Goal: Transaction & Acquisition: Book appointment/travel/reservation

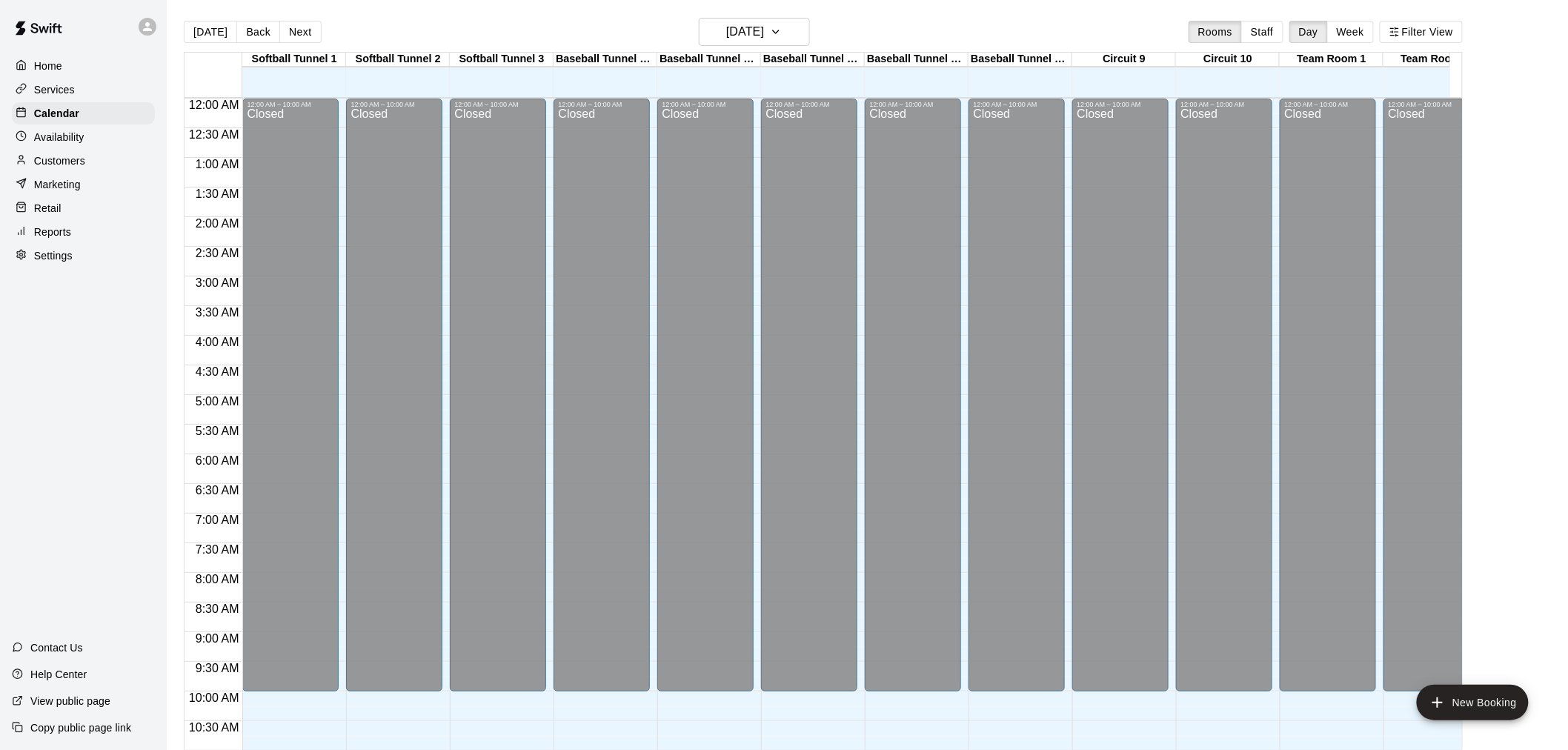
scroll to position [437, 0]
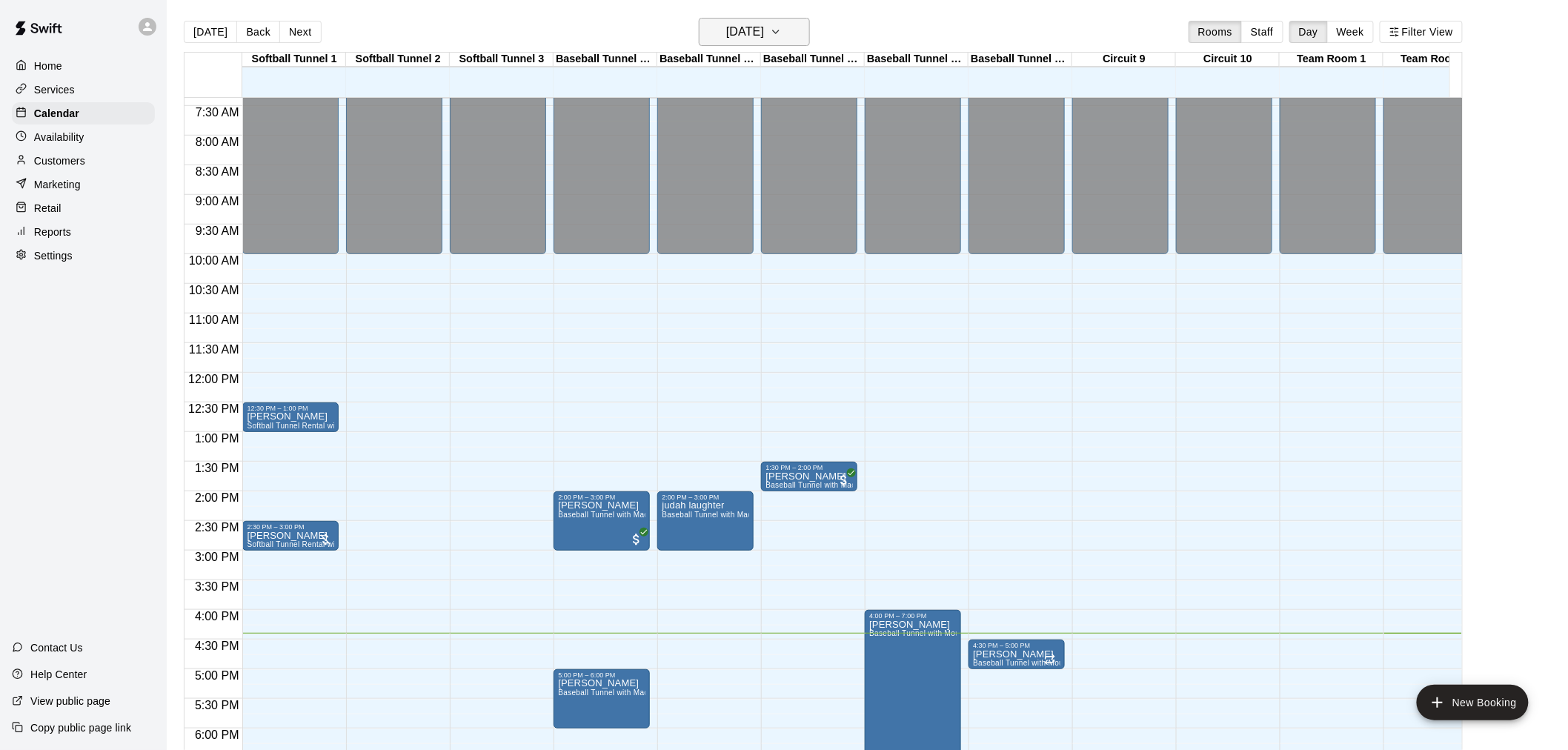
click at [782, 33] on icon "button" at bounding box center [776, 31] width 12 height 17
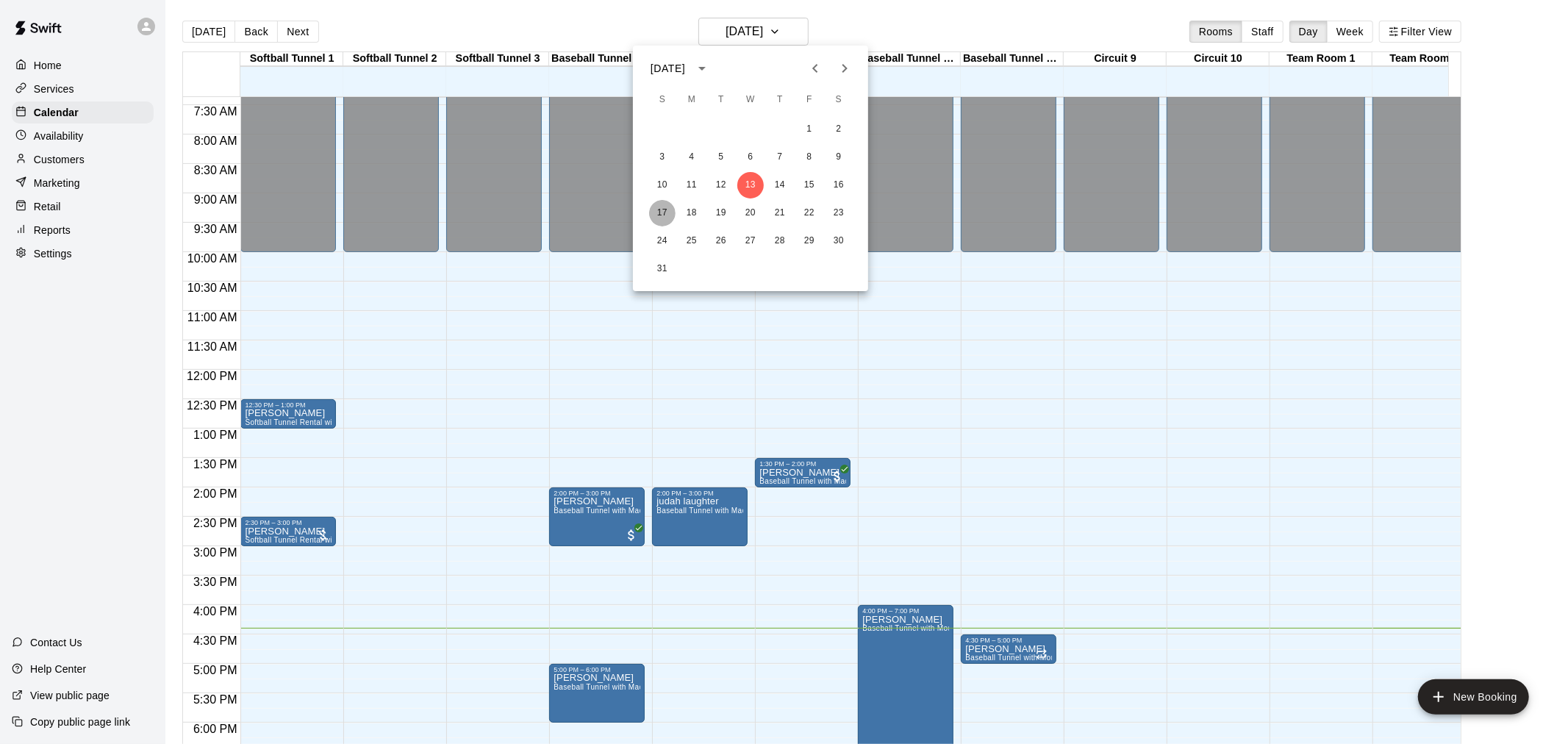
click at [661, 215] on button "17" at bounding box center [662, 213] width 26 height 26
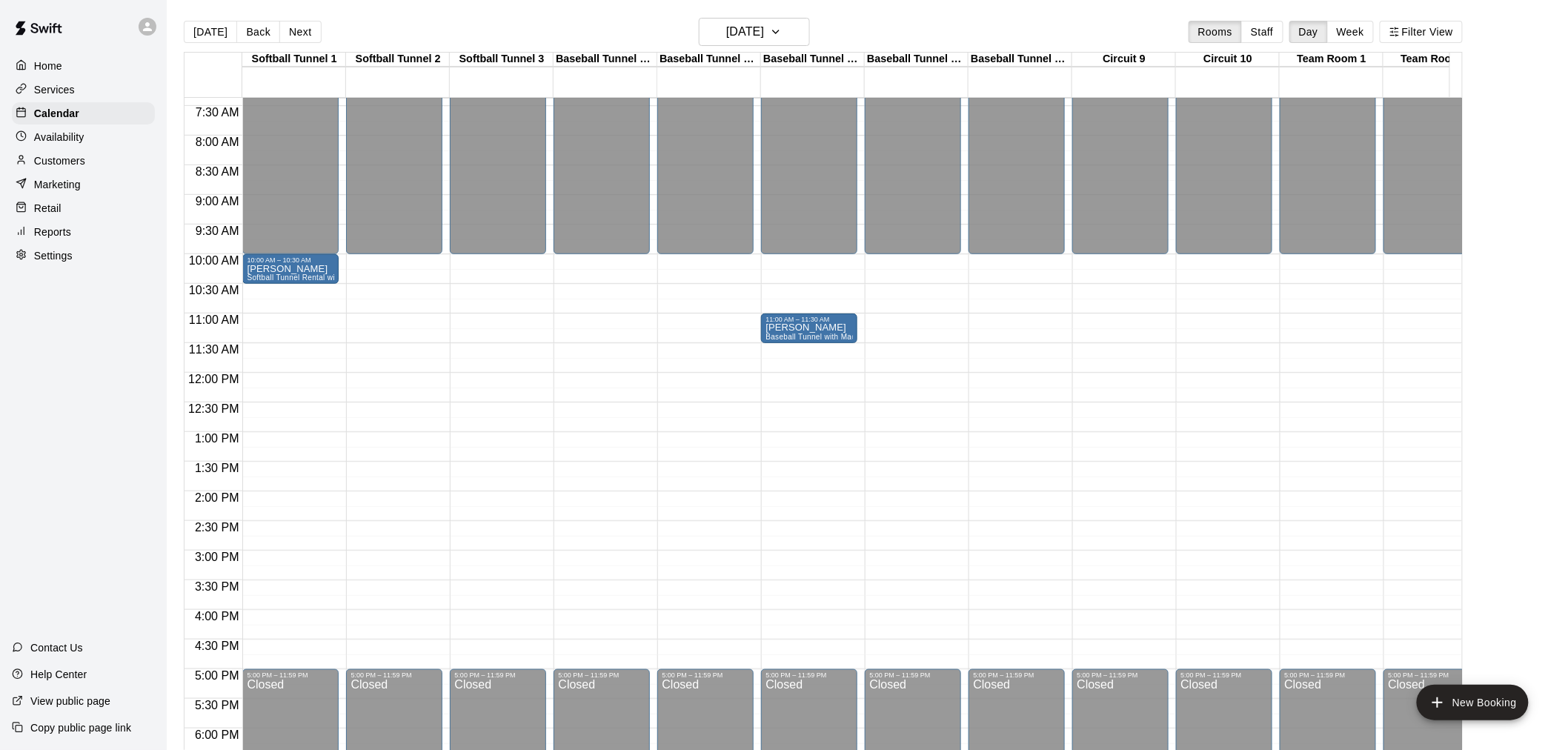
click at [998, 443] on div "12:00 AM – 10:00 AM Closed 5:00 PM – 11:59 PM Closed" at bounding box center [1016, 373] width 96 height 1423
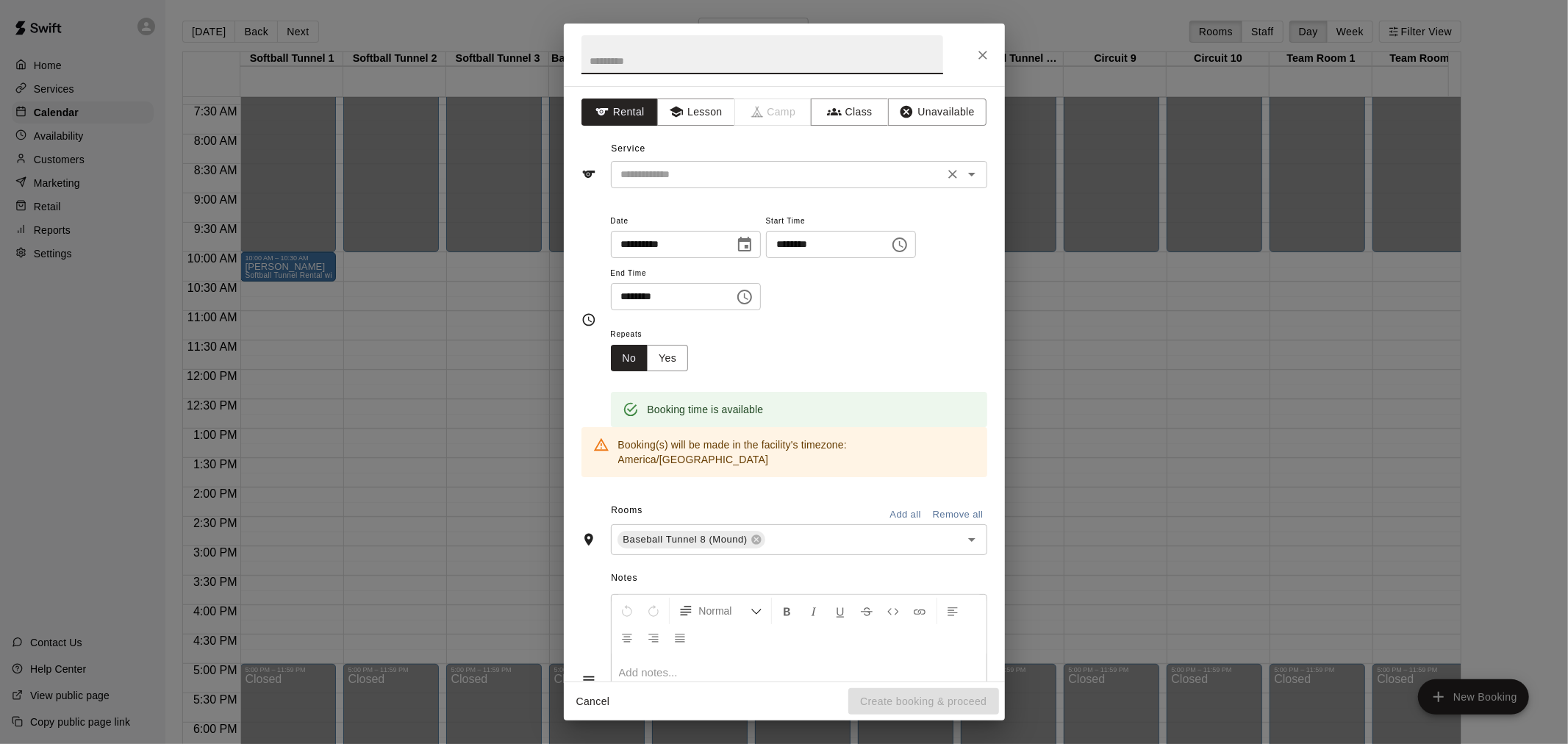
click at [699, 172] on input "text" at bounding box center [778, 175] width 324 height 18
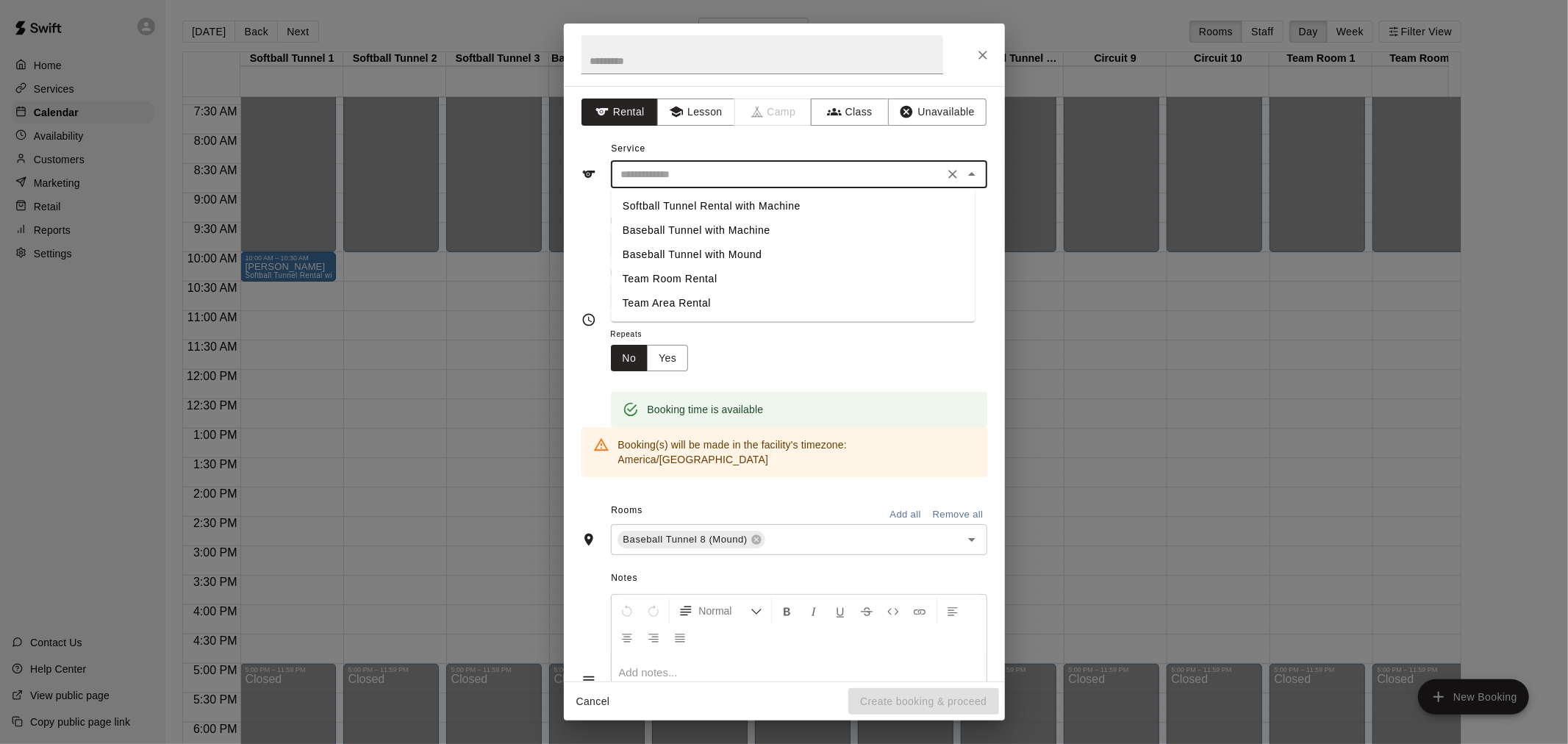
click at [706, 254] on li "Baseball Tunnel with Mound" at bounding box center [793, 254] width 364 height 25
type input "**********"
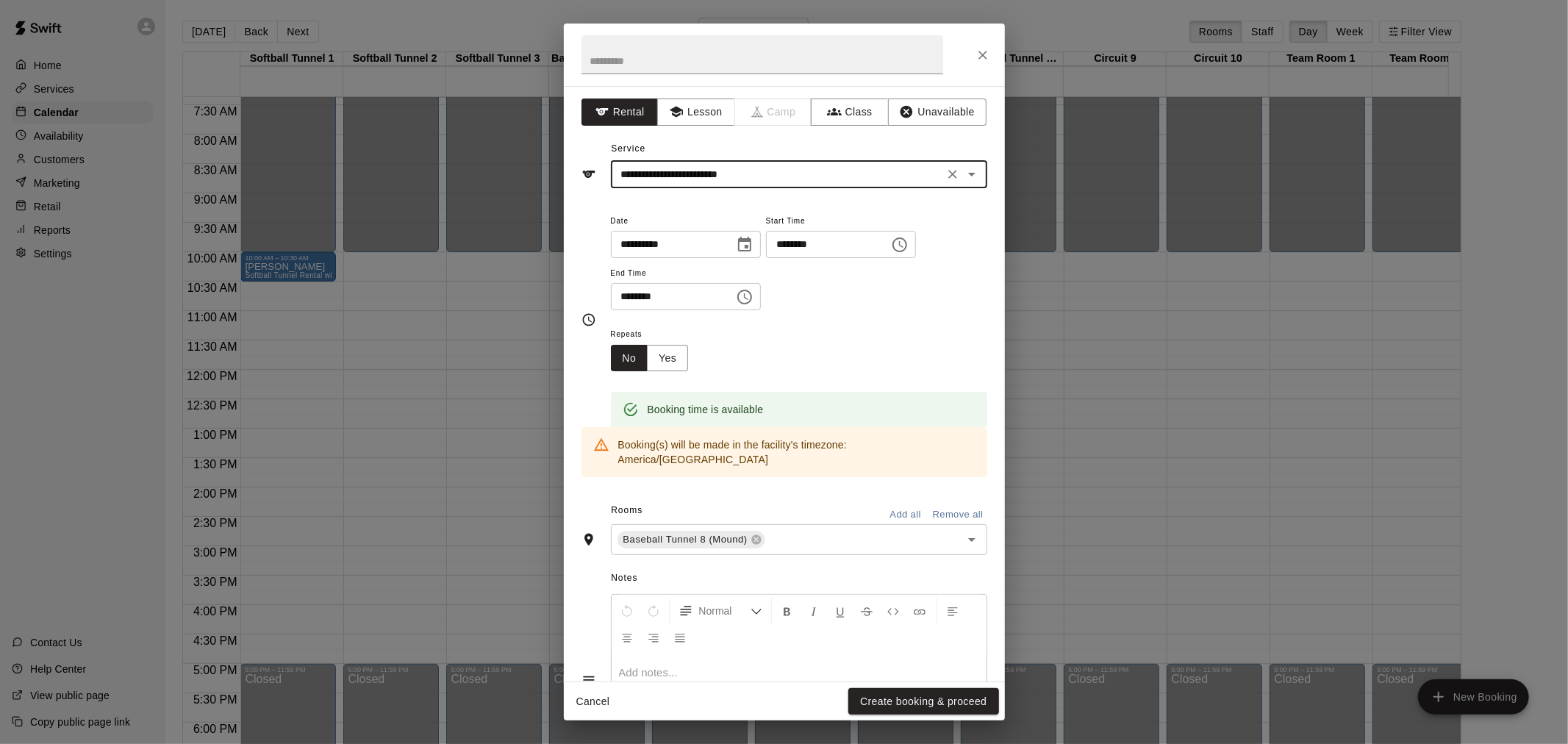
click at [692, 74] on input "text" at bounding box center [761, 55] width 361 height 39
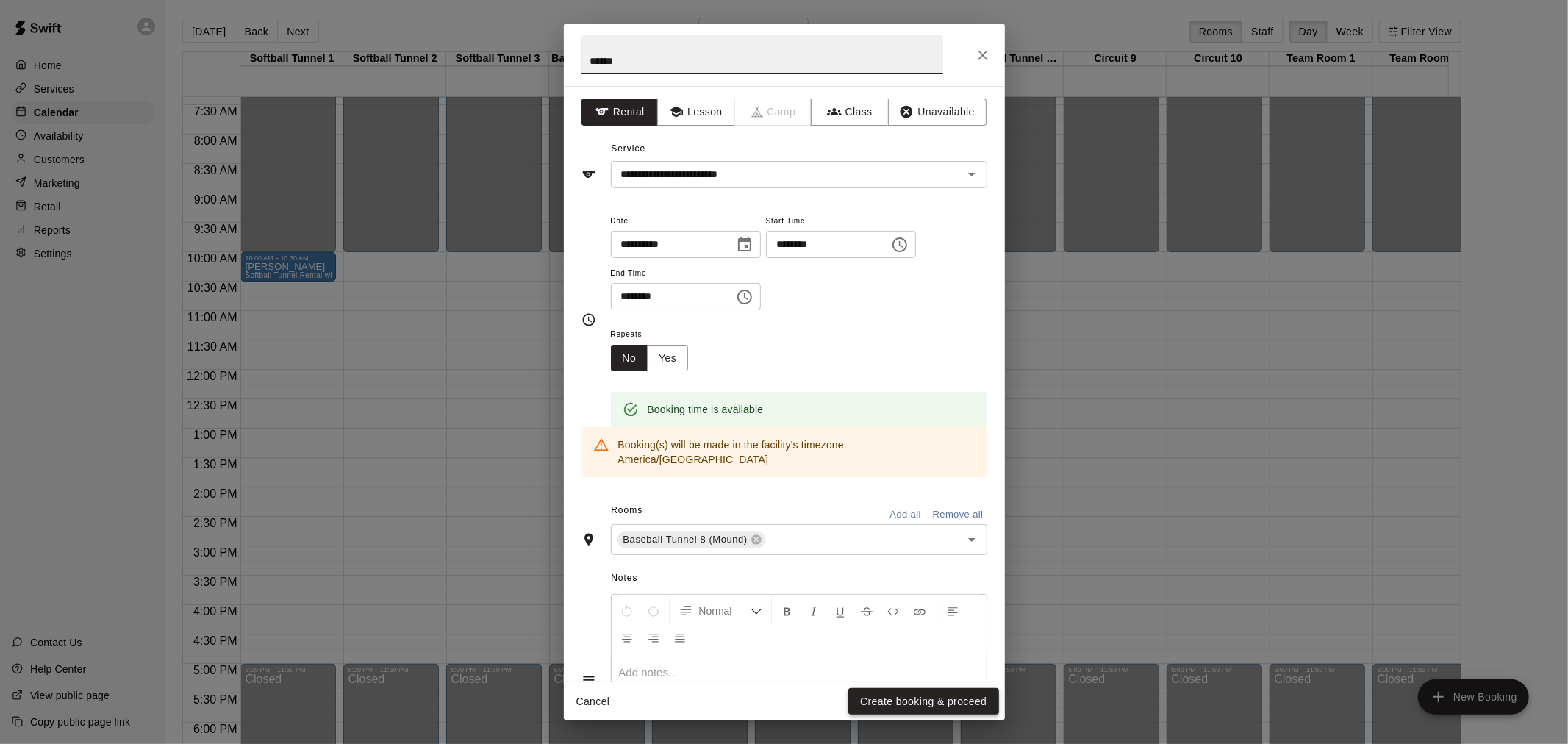
type input "******"
click at [874, 703] on button "Create booking & proceed" at bounding box center [922, 701] width 150 height 27
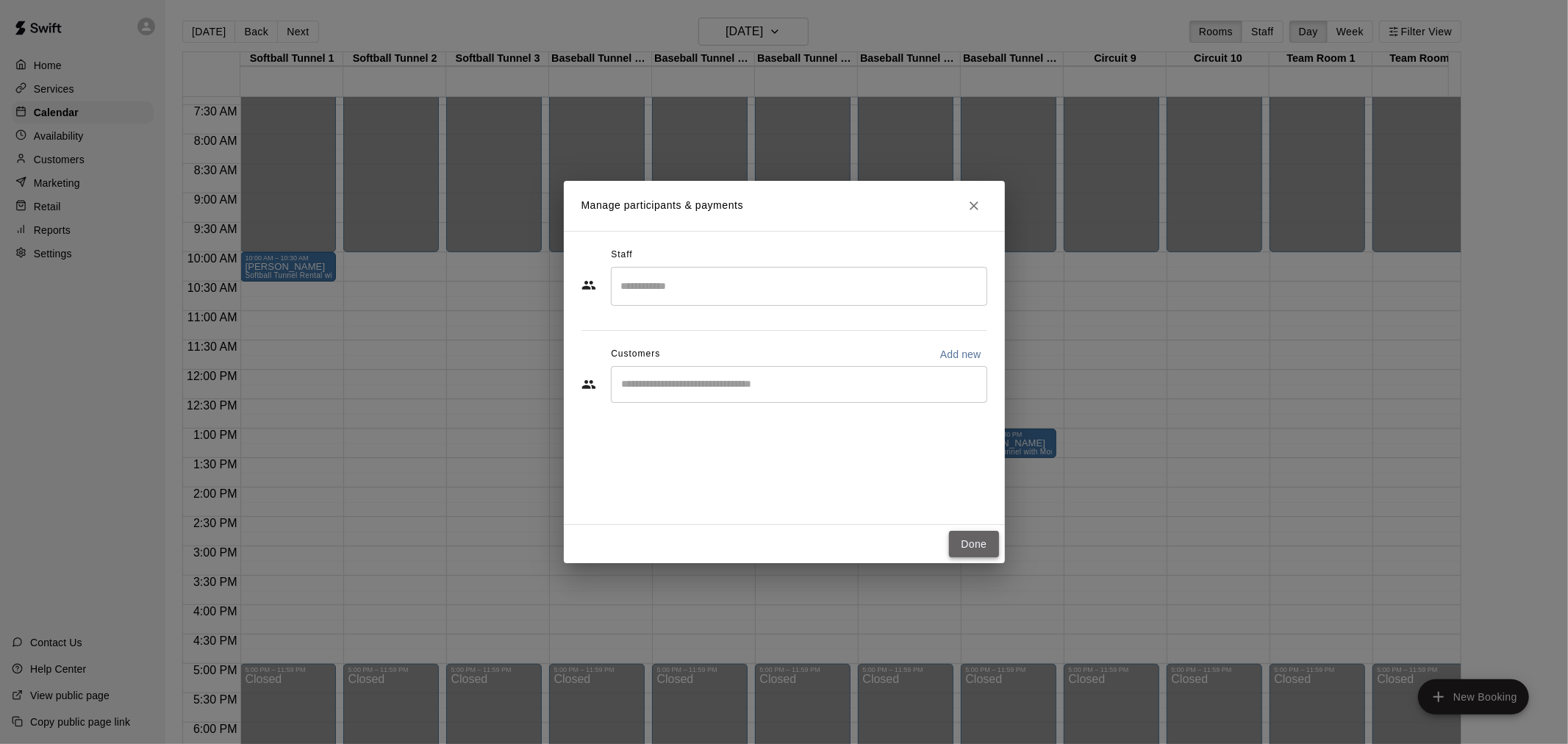
click at [959, 544] on button "Done" at bounding box center [973, 545] width 49 height 27
